Goal: Task Accomplishment & Management: Complete application form

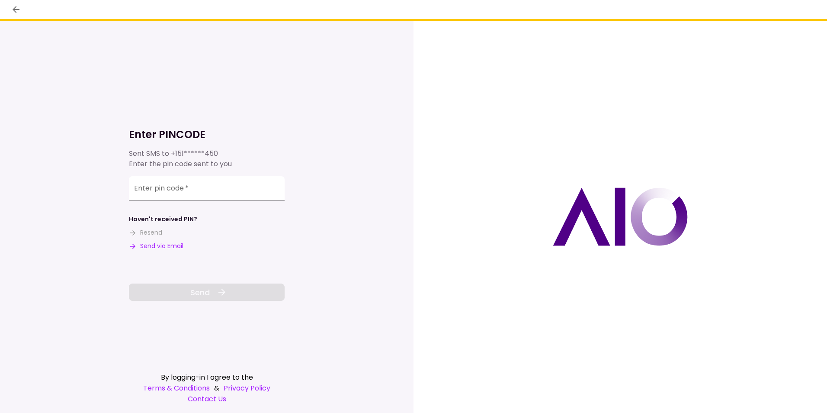
click at [166, 191] on input "Enter pin code   *" at bounding box center [207, 188] width 156 height 24
type input "******"
click at [203, 290] on span "Send" at bounding box center [199, 292] width 19 height 12
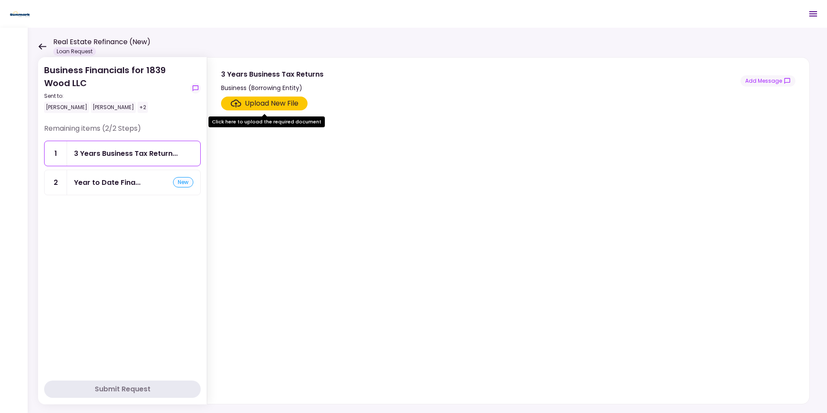
click at [283, 102] on div "Upload New File" at bounding box center [272, 103] width 54 height 10
click at [0, 0] on input "Upload New File" at bounding box center [0, 0] width 0 height 0
click at [112, 181] on div "Year to Date Fina..." at bounding box center [107, 182] width 67 height 11
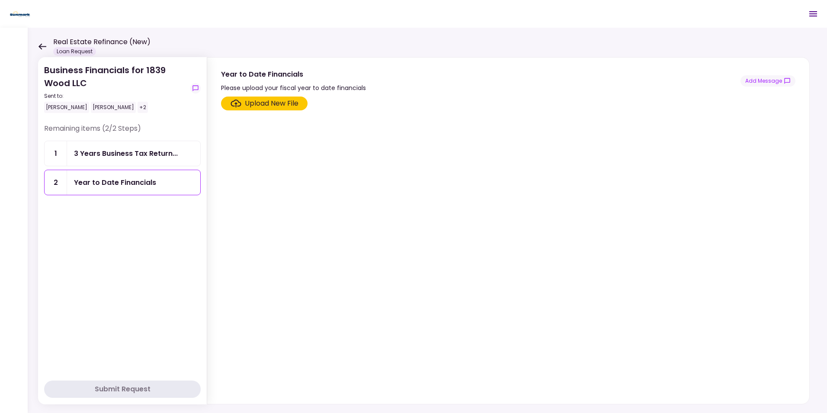
click at [263, 103] on div "Upload New File" at bounding box center [272, 103] width 54 height 10
click at [0, 0] on input "Upload New File" at bounding box center [0, 0] width 0 height 0
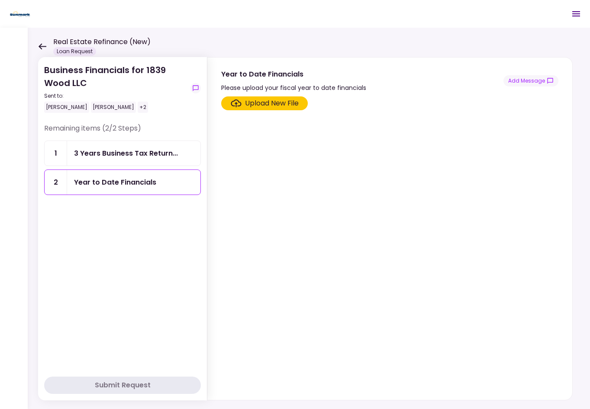
click at [273, 106] on div "Upload New File" at bounding box center [272, 103] width 54 height 10
click at [0, 0] on input "Upload New File" at bounding box center [0, 0] width 0 height 0
click at [282, 103] on div "Upload New File" at bounding box center [272, 103] width 54 height 10
click at [0, 0] on input "Upload New File" at bounding box center [0, 0] width 0 height 0
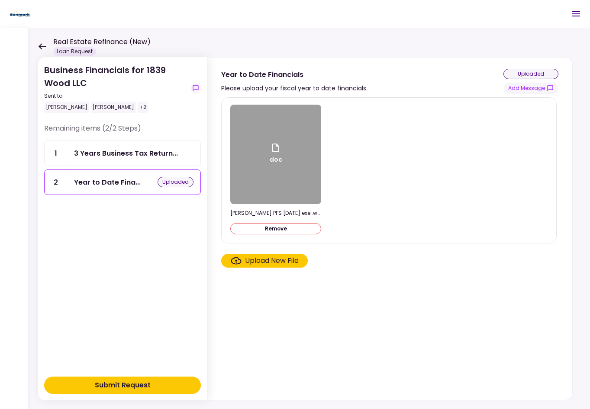
click at [276, 259] on div "Upload New File" at bounding box center [272, 261] width 54 height 10
click at [0, 0] on input "Upload New File" at bounding box center [0, 0] width 0 height 0
click at [282, 262] on div "Upload New File" at bounding box center [272, 261] width 54 height 10
click at [0, 0] on input "Upload New File" at bounding box center [0, 0] width 0 height 0
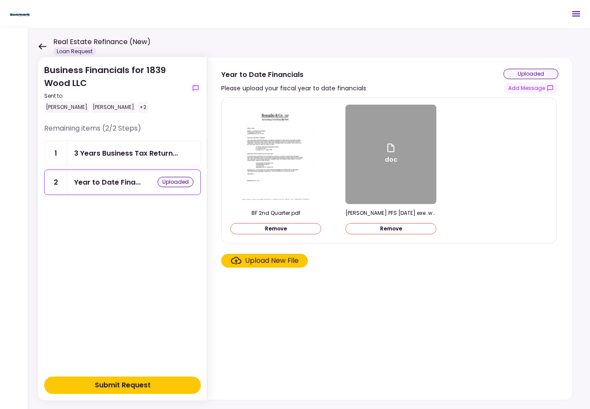
click at [283, 265] on div "Upload New File" at bounding box center [272, 261] width 54 height 10
click at [270, 261] on div "Upload New File" at bounding box center [272, 261] width 54 height 10
click at [0, 0] on input "Upload New File" at bounding box center [0, 0] width 0 height 0
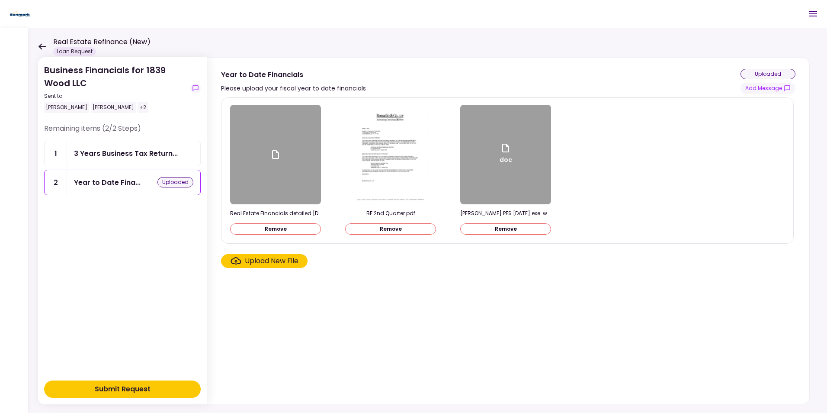
click at [110, 391] on div "Submit Request" at bounding box center [123, 389] width 56 height 10
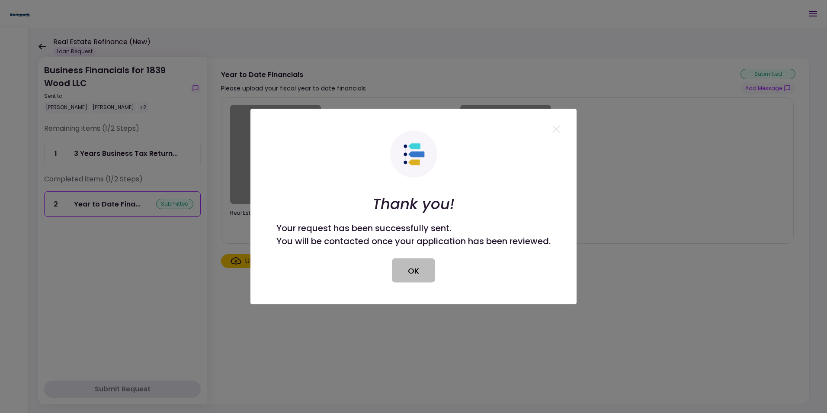
click at [420, 266] on button "OK" at bounding box center [413, 270] width 43 height 24
